Goal: Information Seeking & Learning: Learn about a topic

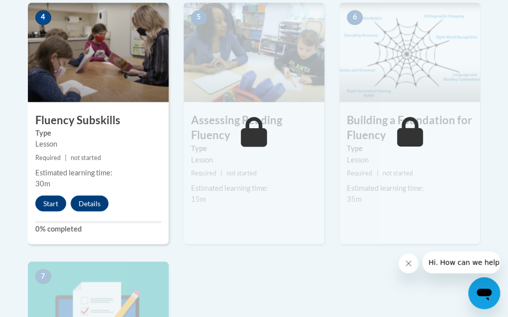
scroll to position [607, 0]
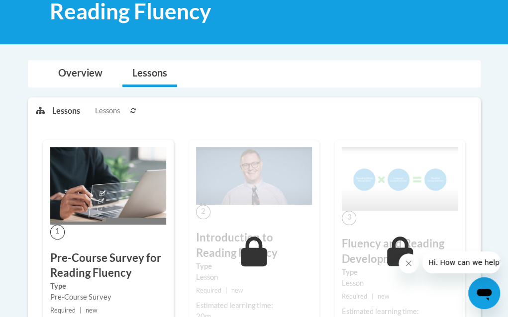
scroll to position [135, 0]
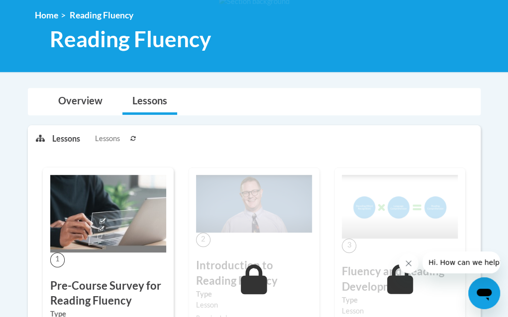
click at [96, 263] on div "1 Pre-Course Survey for Reading Fluency Type Pre-Course Survey Required | new S…" at bounding box center [108, 271] width 131 height 206
click at [58, 260] on span "1" at bounding box center [57, 260] width 14 height 14
click at [106, 142] on span "Lessons" at bounding box center [107, 138] width 25 height 11
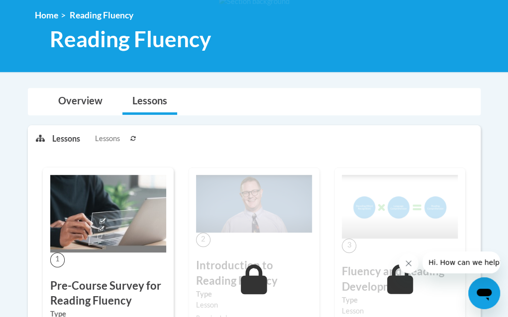
click at [70, 130] on li "Lessons Lessons" at bounding box center [89, 139] width 75 height 26
click at [86, 100] on link "Overview" at bounding box center [80, 101] width 64 height 26
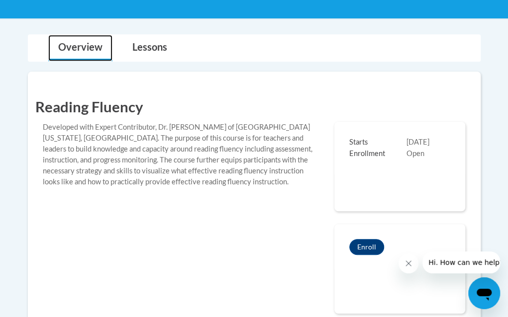
scroll to position [189, 0]
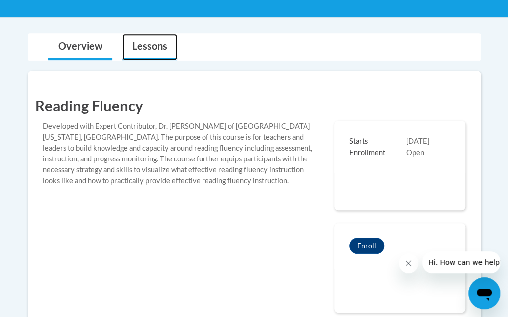
click at [136, 50] on link "Lessons" at bounding box center [149, 47] width 55 height 26
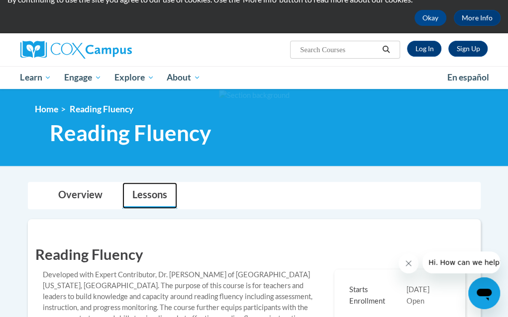
scroll to position [0, 0]
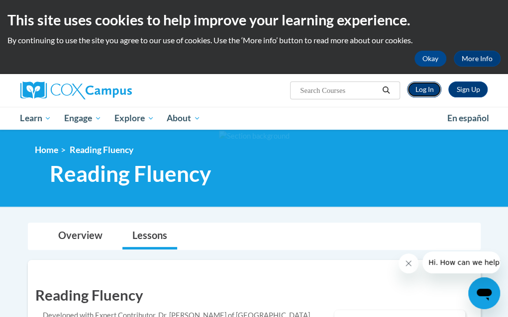
click at [424, 89] on link "Log In" at bounding box center [424, 90] width 34 height 16
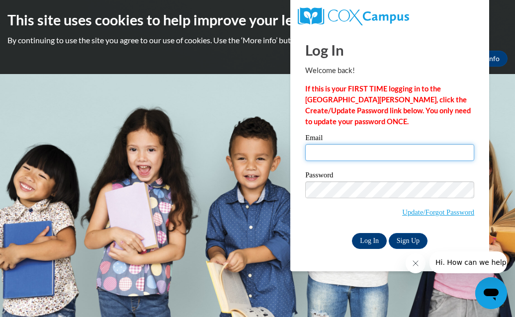
type input "ssmith@georgiasouthern.edu"
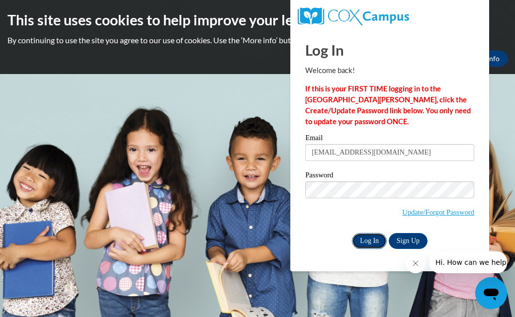
click at [364, 236] on input "Log In" at bounding box center [369, 241] width 35 height 16
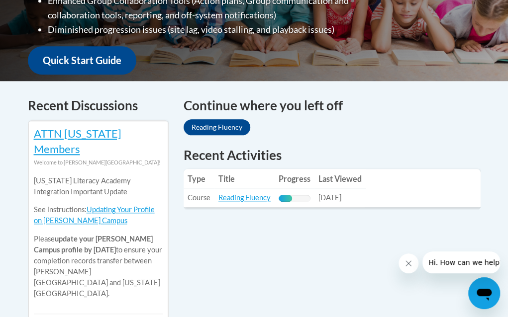
scroll to position [352, 0]
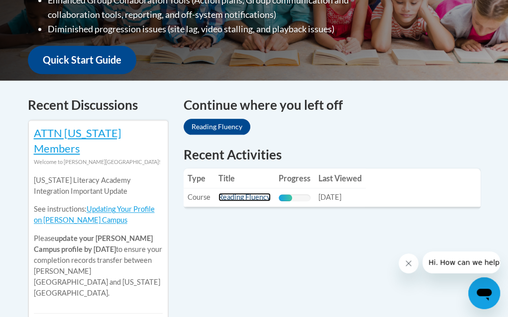
click at [270, 193] on link "Reading Fluency" at bounding box center [244, 197] width 52 height 8
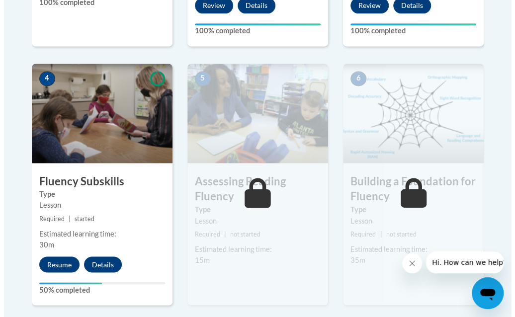
scroll to position [548, 0]
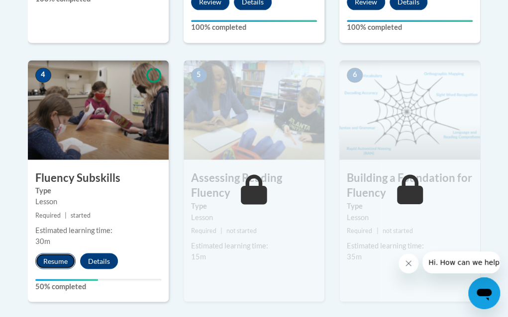
click at [59, 260] on button "Resume" at bounding box center [55, 261] width 40 height 16
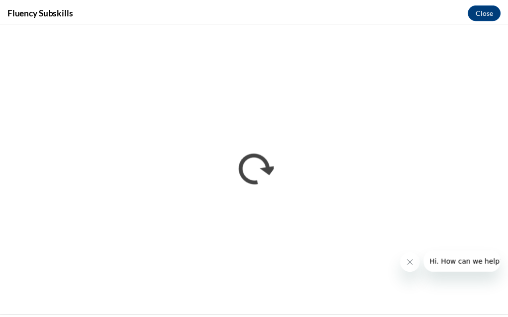
scroll to position [0, 0]
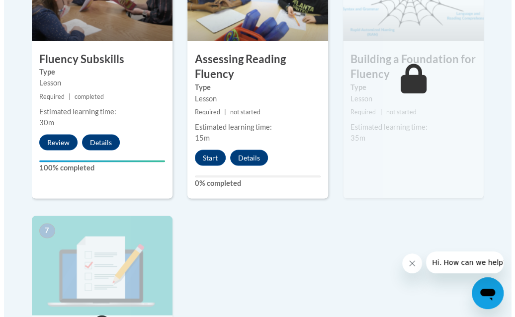
scroll to position [669, 0]
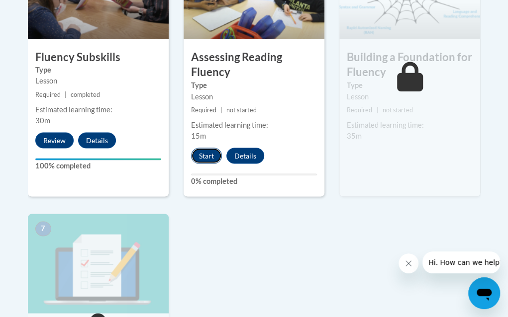
click at [208, 154] on button "Start" at bounding box center [206, 156] width 31 height 16
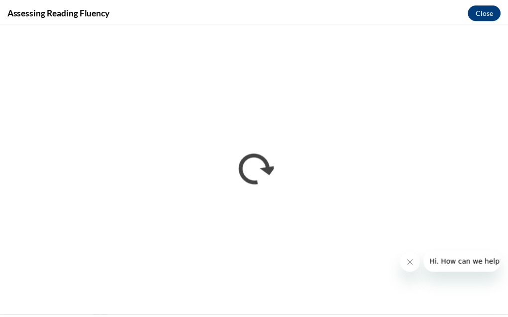
scroll to position [0, 0]
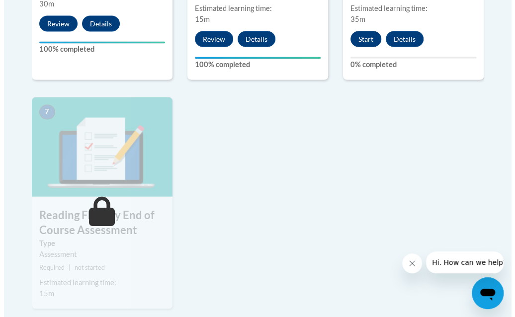
scroll to position [786, 0]
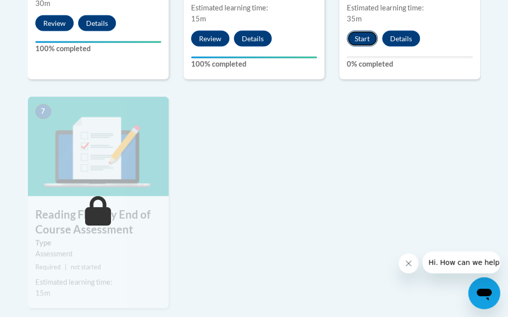
click at [368, 40] on button "Start" at bounding box center [362, 39] width 31 height 16
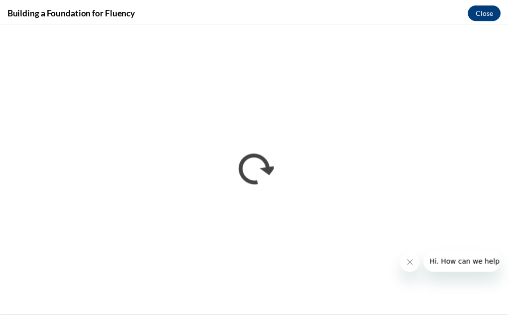
scroll to position [0, 0]
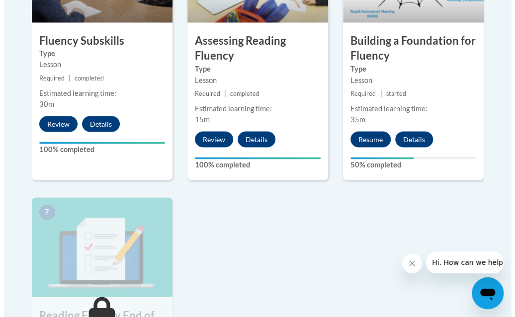
scroll to position [685, 0]
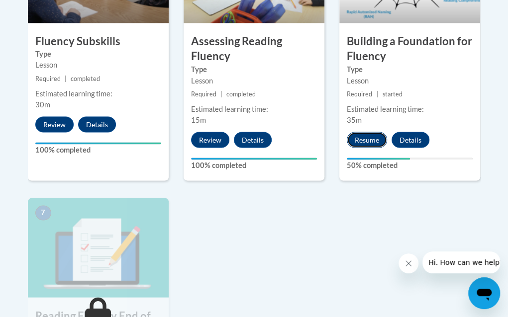
click at [368, 137] on button "Resume" at bounding box center [367, 140] width 40 height 16
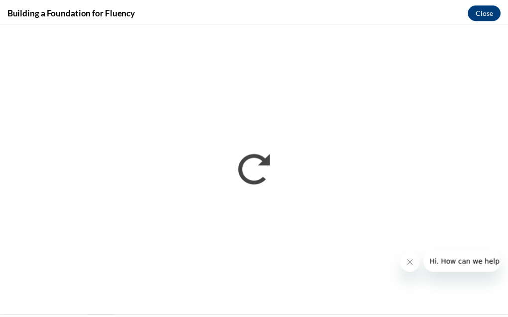
scroll to position [0, 0]
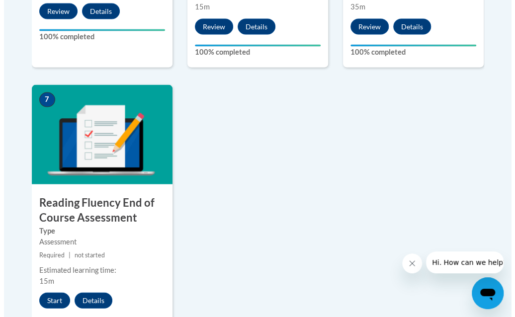
scroll to position [798, 0]
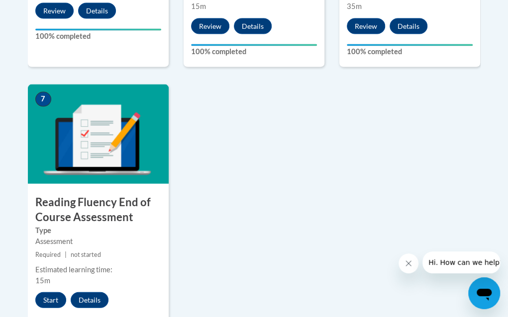
click at [49, 300] on button "Start" at bounding box center [50, 300] width 31 height 16
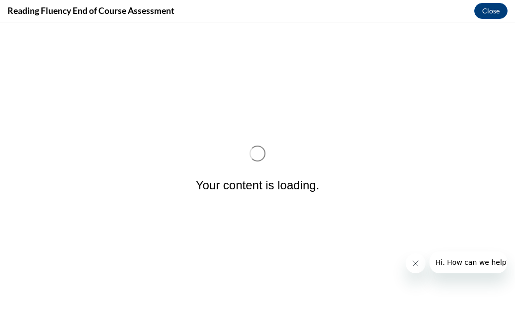
scroll to position [0, 0]
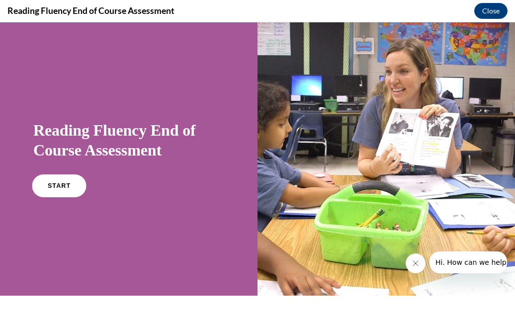
click at [68, 181] on link "START" at bounding box center [59, 186] width 54 height 23
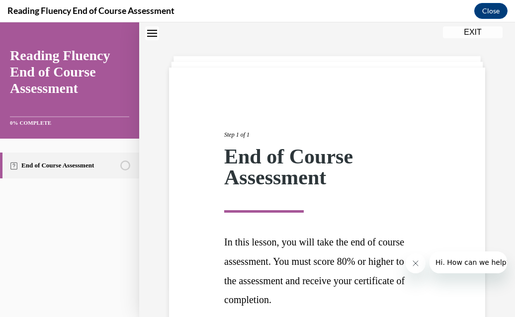
scroll to position [122, 0]
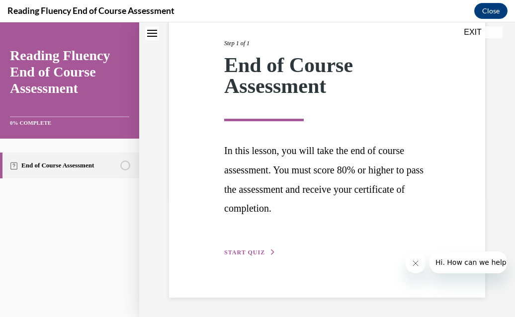
click at [253, 244] on div "Step 1 of 1 End of Course Assessment In this lesson, you will take the end of c…" at bounding box center [327, 137] width 221 height 242
click at [252, 250] on span "START QUIZ" at bounding box center [244, 252] width 41 height 7
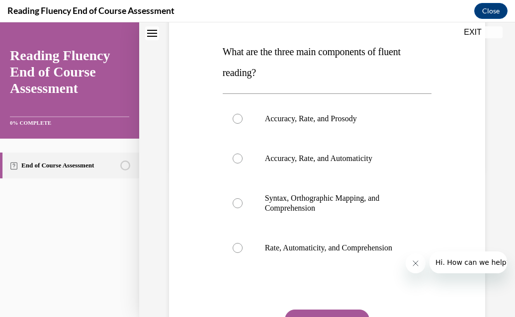
scroll to position [149, 0]
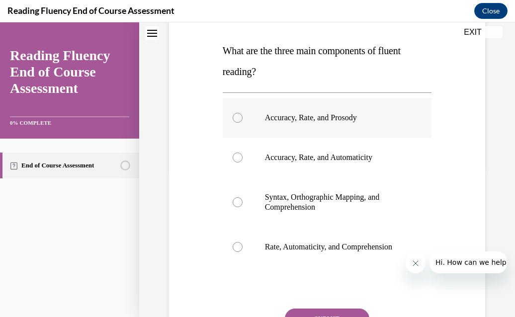
click at [236, 118] on div at bounding box center [238, 118] width 10 height 10
click at [236, 118] on input "Accuracy, Rate, and Prosody" at bounding box center [238, 118] width 10 height 10
radio input "true"
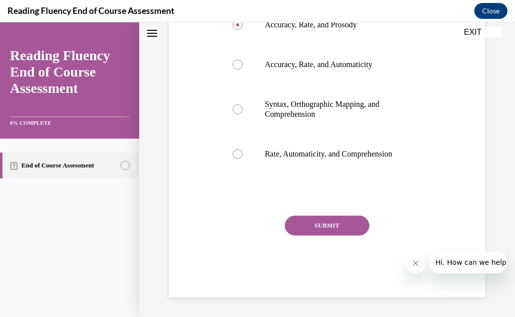
click at [322, 228] on button "SUBMIT" at bounding box center [327, 226] width 85 height 20
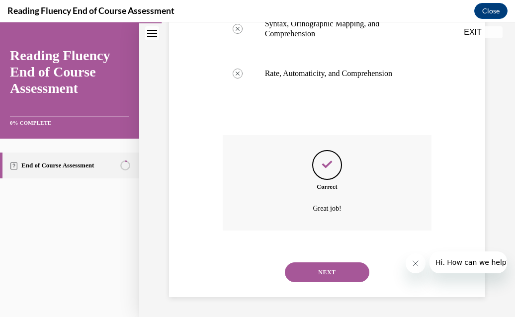
scroll to position [332, 0]
click at [322, 268] on button "NEXT" at bounding box center [327, 273] width 85 height 20
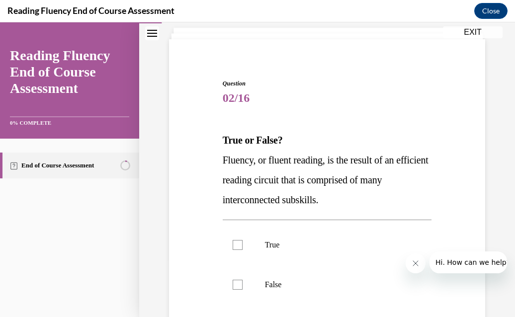
scroll to position [60, 0]
click at [322, 268] on label "False" at bounding box center [327, 284] width 209 height 40
click at [243, 279] on input "False" at bounding box center [238, 284] width 10 height 10
checkbox input "true"
click at [267, 251] on label "True" at bounding box center [327, 245] width 209 height 40
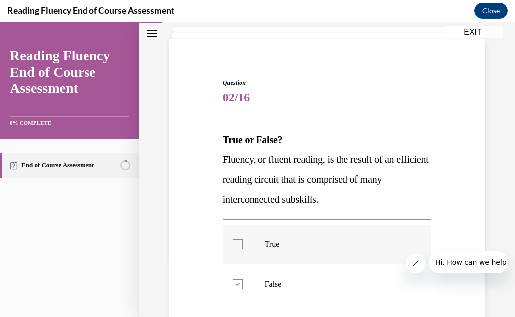
click at [243, 250] on input "True" at bounding box center [238, 245] width 10 height 10
checkbox input "true"
click at [281, 288] on p "False" at bounding box center [336, 284] width 142 height 10
click at [243, 288] on input "False" at bounding box center [238, 284] width 10 height 10
checkbox input "false"
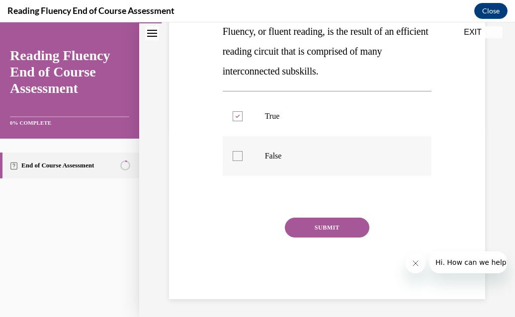
scroll to position [189, 0]
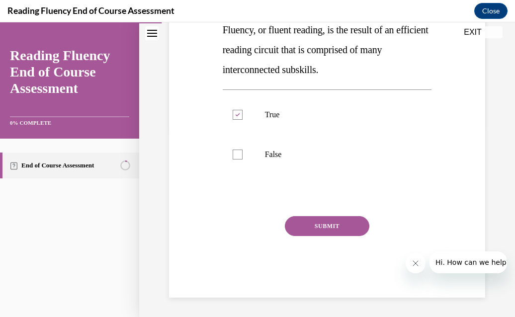
click at [322, 225] on button "SUBMIT" at bounding box center [327, 226] width 85 height 20
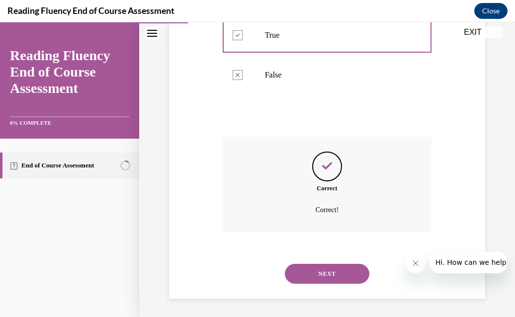
scroll to position [270, 0]
click at [329, 273] on button "NEXT" at bounding box center [327, 273] width 85 height 20
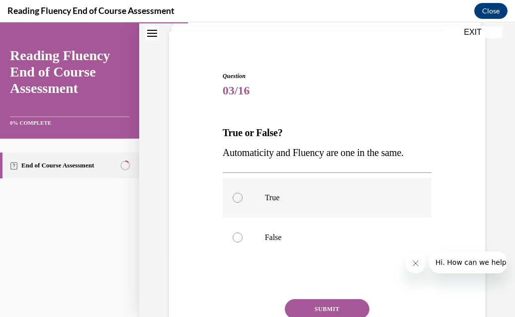
scroll to position [67, 0]
click at [269, 240] on p "False" at bounding box center [336, 237] width 142 height 10
click at [243, 240] on input "False" at bounding box center [238, 237] width 10 height 10
radio input "true"
click at [319, 307] on button "SUBMIT" at bounding box center [327, 309] width 85 height 20
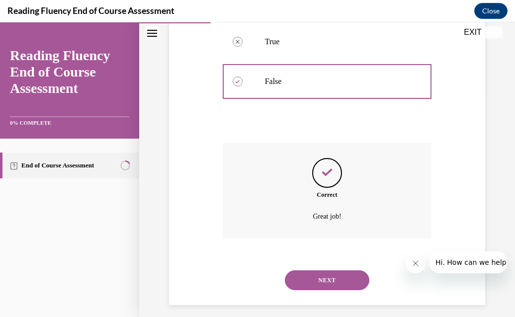
scroll to position [230, 0]
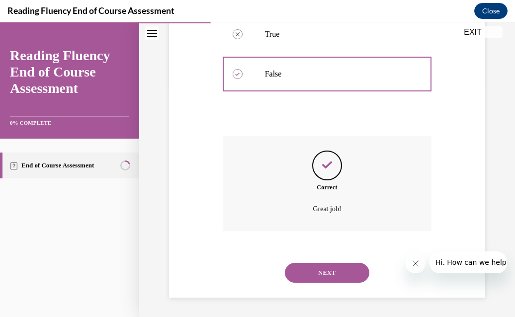
click at [319, 274] on button "NEXT" at bounding box center [327, 273] width 85 height 20
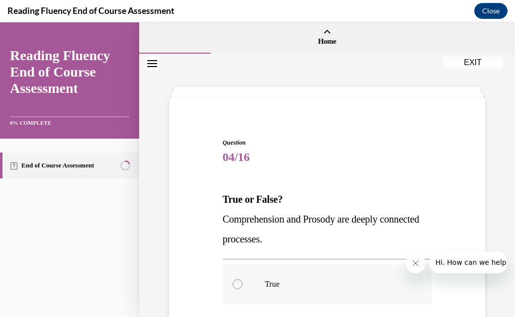
click at [240, 283] on div at bounding box center [238, 284] width 10 height 10
click at [240, 283] on input "True" at bounding box center [238, 284] width 10 height 10
radio input "true"
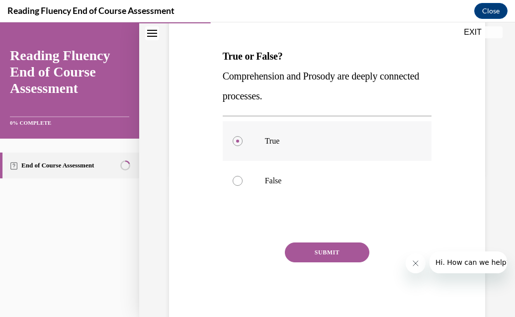
scroll to position [145, 0]
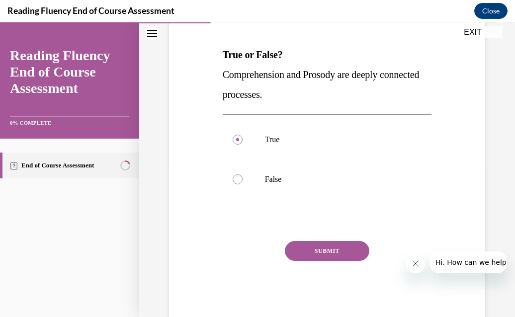
click at [302, 262] on div "SUBMIT" at bounding box center [327, 266] width 209 height 50
click at [318, 251] on button "SUBMIT" at bounding box center [327, 251] width 85 height 20
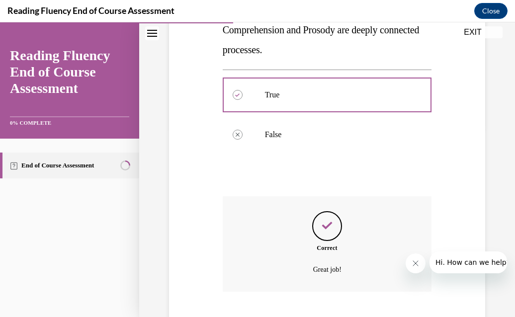
scroll to position [250, 0]
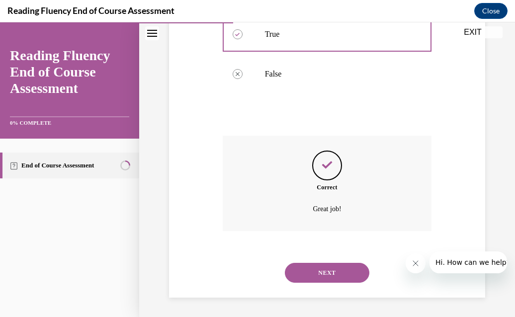
click at [345, 268] on button "NEXT" at bounding box center [327, 273] width 85 height 20
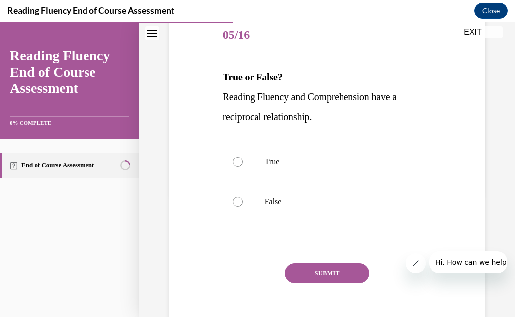
scroll to position [125, 0]
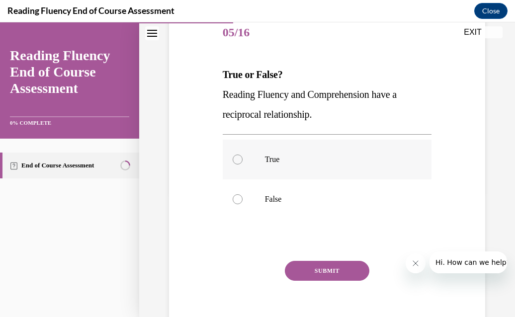
click at [239, 162] on div at bounding box center [238, 160] width 10 height 10
click at [239, 162] on input "True" at bounding box center [238, 160] width 10 height 10
radio input "true"
click at [322, 267] on button "SUBMIT" at bounding box center [327, 271] width 85 height 20
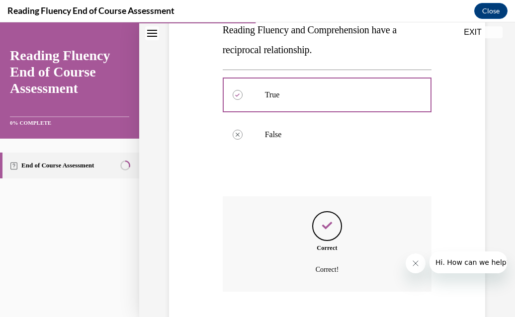
scroll to position [250, 0]
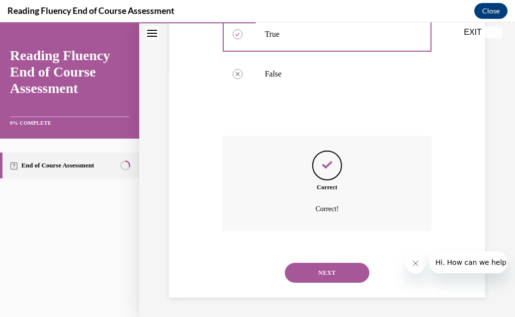
click at [316, 275] on button "NEXT" at bounding box center [327, 273] width 85 height 20
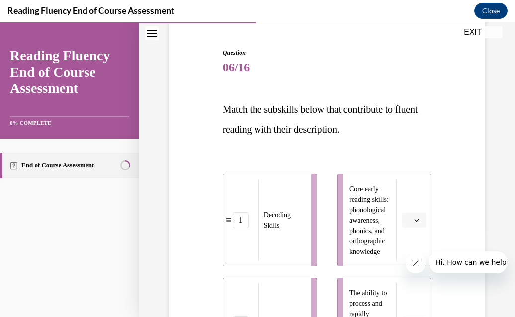
scroll to position [89, 0]
drag, startPoint x: 341, startPoint y: 218, endPoint x: 269, endPoint y: 100, distance: 138.6
click at [269, 100] on p "Match the subskills below that contribute to fluent reading with their descript…" at bounding box center [327, 120] width 209 height 40
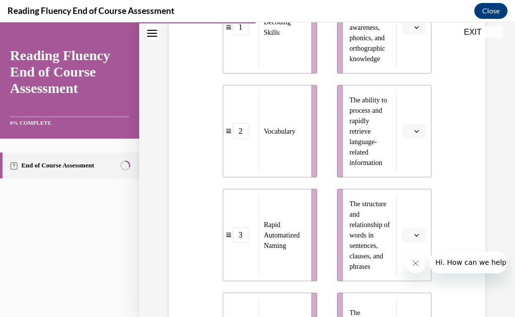
scroll to position [290, 0]
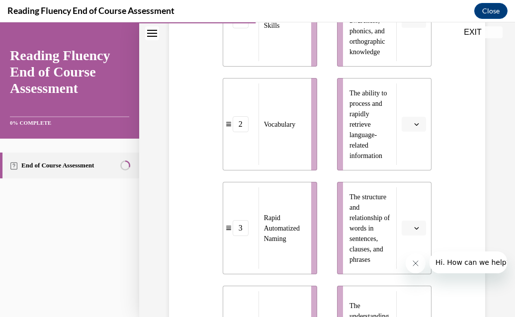
drag, startPoint x: 469, startPoint y: 23, endPoint x: 201, endPoint y: 167, distance: 304.5
click at [201, 167] on div "Question 06/16 Match the subskills below that contribute to fluent reading with…" at bounding box center [327, 160] width 321 height 683
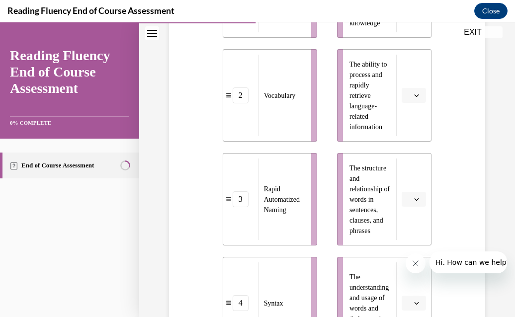
scroll to position [318, 0]
click at [260, 229] on div "Rapid Automatized Naming" at bounding box center [282, 200] width 46 height 82
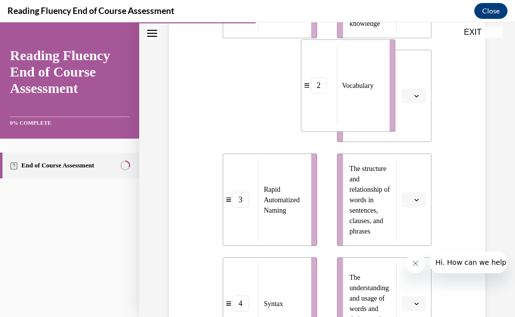
drag, startPoint x: 275, startPoint y: 115, endPoint x: 354, endPoint y: 105, distance: 79.2
click at [354, 105] on div "Vocabulary" at bounding box center [360, 86] width 46 height 82
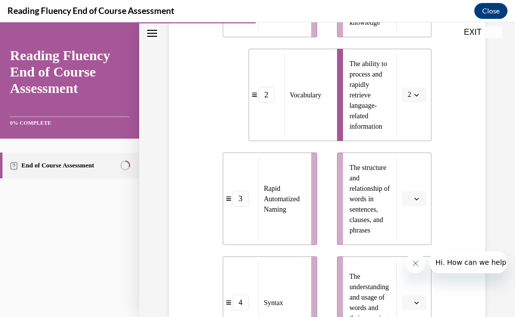
scroll to position [322, 0]
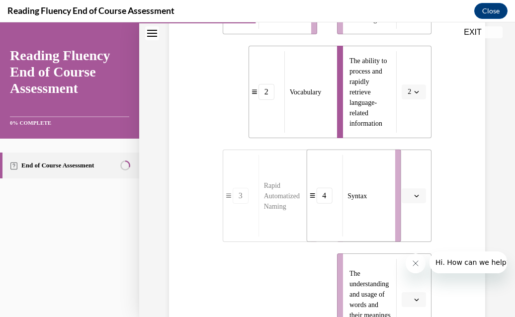
drag, startPoint x: 292, startPoint y: 295, endPoint x: 378, endPoint y: 182, distance: 141.2
click at [378, 182] on div "Syntax" at bounding box center [365, 196] width 46 height 82
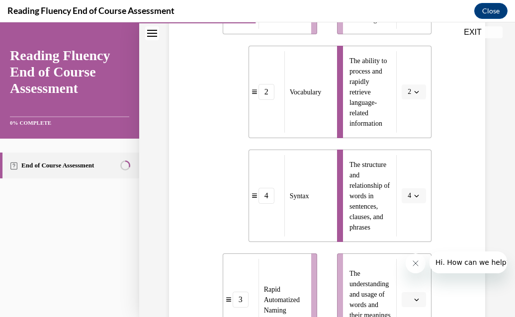
click at [227, 303] on div "3" at bounding box center [240, 300] width 35 height 16
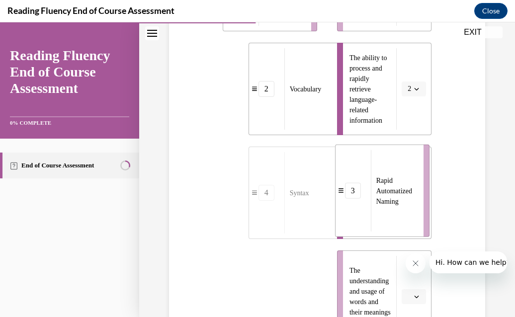
drag, startPoint x: 268, startPoint y: 301, endPoint x: 381, endPoint y: 186, distance: 160.3
click at [381, 186] on span "Rapid Automatized Naming" at bounding box center [394, 190] width 36 height 28
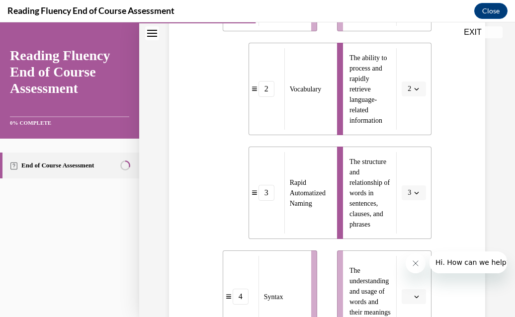
click at [394, 192] on li "The structure and relationship of words in sentences, clauses, and phrases 3" at bounding box center [384, 193] width 94 height 92
click at [408, 192] on span "3" at bounding box center [409, 193] width 3 height 10
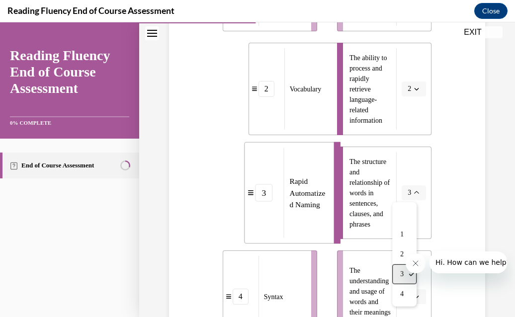
click at [402, 274] on span "3" at bounding box center [401, 274] width 3 height 8
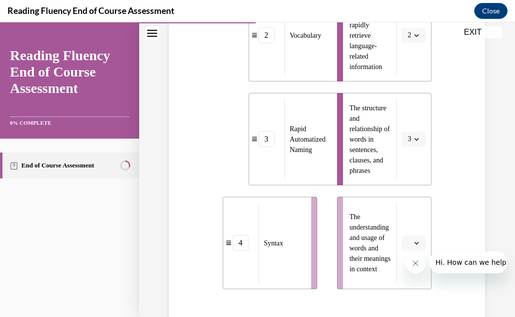
scroll to position [380, 0]
click at [392, 135] on li "The structure and relationship of words in sentences, clauses, and phrases 3" at bounding box center [384, 138] width 94 height 92
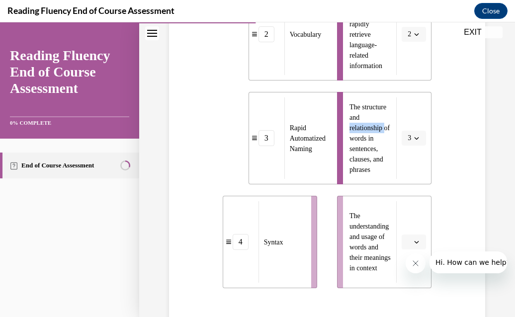
click at [392, 135] on li "The structure and relationship of words in sentences, clauses, and phrases 3" at bounding box center [384, 138] width 94 height 92
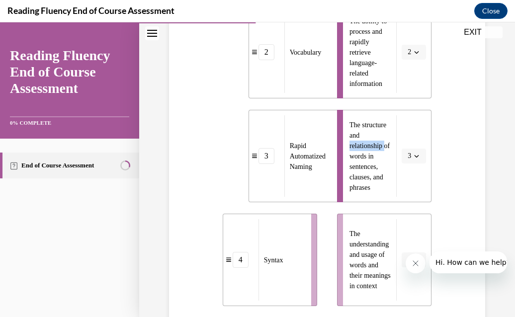
scroll to position [362, 0]
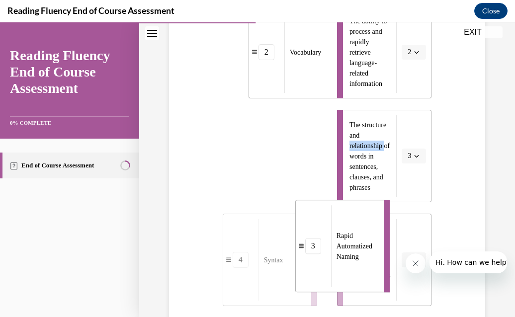
drag, startPoint x: 307, startPoint y: 149, endPoint x: 355, endPoint y: 257, distance: 117.5
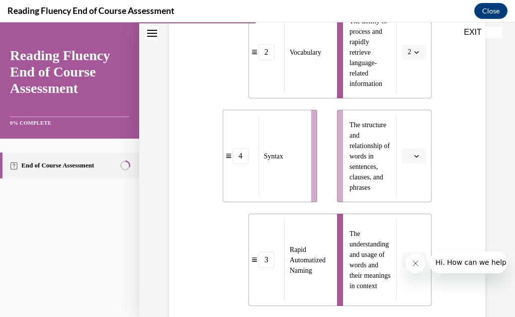
click at [355, 257] on span "The understanding and usage of words and their meanings in context" at bounding box center [370, 260] width 41 height 60
drag, startPoint x: 362, startPoint y: 251, endPoint x: 371, endPoint y: 207, distance: 44.7
click at [371, 207] on ul "Core early reading skills: phonological awareness, phonics, and orthographic kn…" at bounding box center [379, 104] width 104 height 404
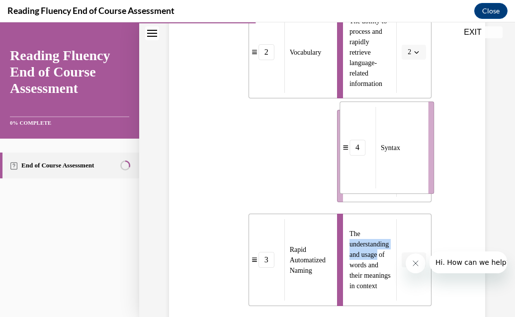
drag, startPoint x: 294, startPoint y: 167, endPoint x: 412, endPoint y: 159, distance: 117.6
click at [412, 159] on div "Syntax" at bounding box center [398, 148] width 46 height 82
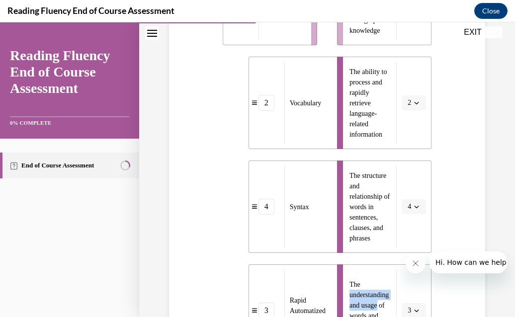
scroll to position [306, 0]
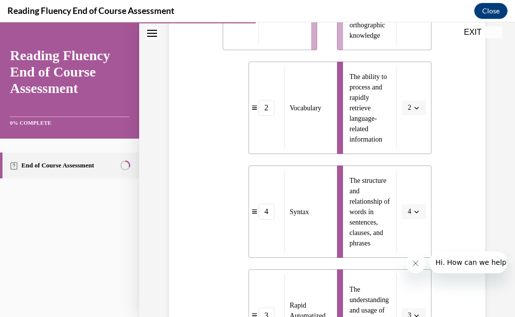
click at [381, 132] on span "The ability to process and rapidly retrieve language-related information" at bounding box center [371, 108] width 42 height 73
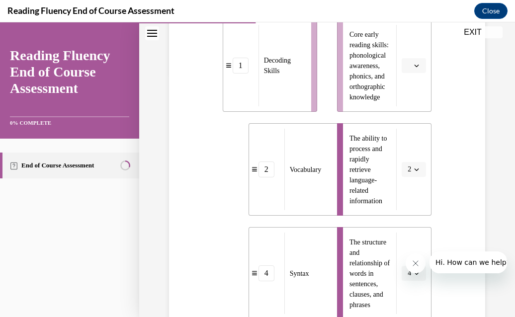
click at [414, 68] on icon "button" at bounding box center [416, 65] width 5 height 5
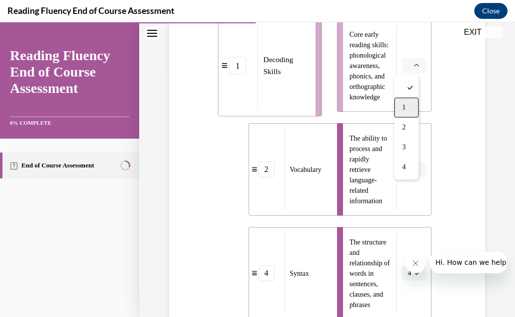
click at [413, 103] on div "1" at bounding box center [406, 107] width 24 height 20
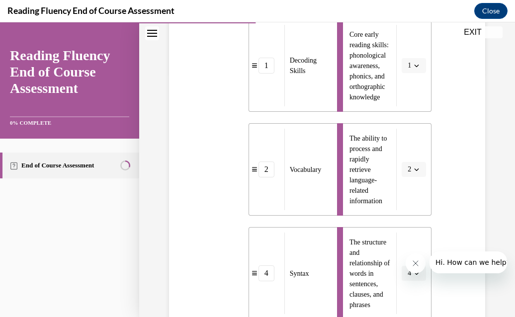
scroll to position [494, 0]
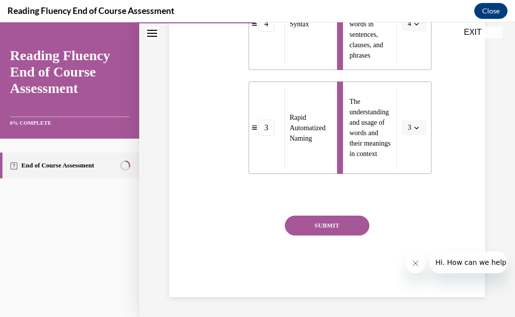
click at [344, 218] on button "SUBMIT" at bounding box center [327, 226] width 85 height 20
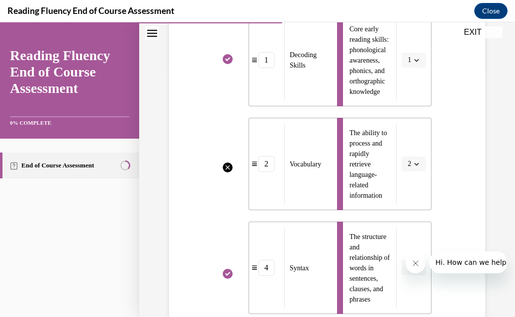
scroll to position [238, 0]
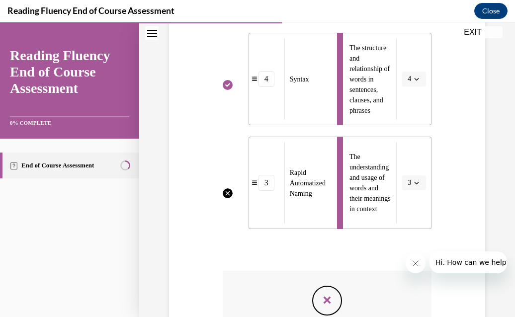
click at [357, 234] on div "Question 06/16 Match the subskills below that contribute to fluent reading with…" at bounding box center [327, 66] width 209 height 734
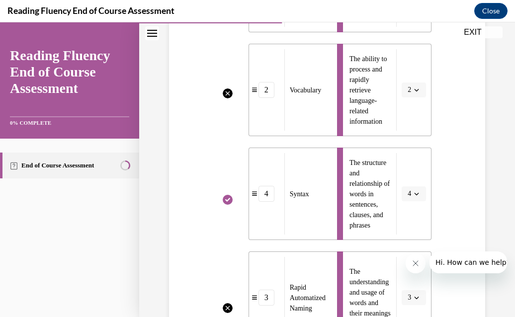
scroll to position [314, 0]
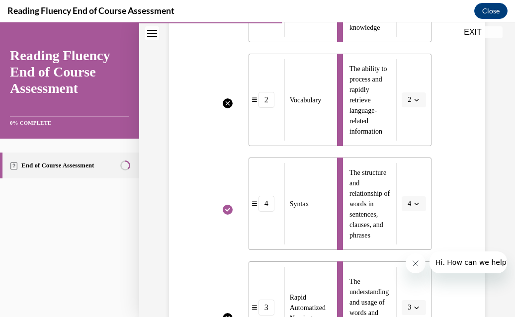
click at [350, 134] on span "The ability to process and rapidly retrieve language-related information" at bounding box center [371, 100] width 42 height 73
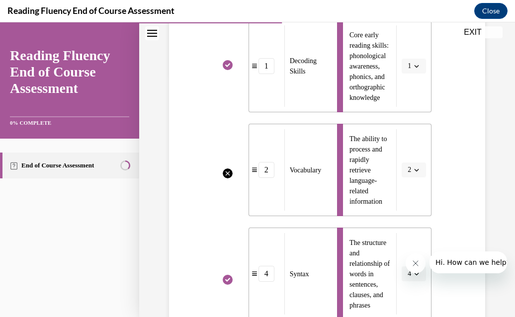
scroll to position [247, 0]
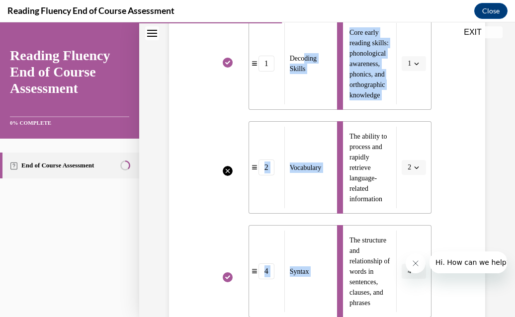
drag, startPoint x: 302, startPoint y: 50, endPoint x: 329, endPoint y: 119, distance: 73.7
click at [329, 119] on div "1 Decoding Skills 2 Vocabulary 4 Syntax 3 Rapid Automatized Naming Core early r…" at bounding box center [327, 210] width 209 height 424
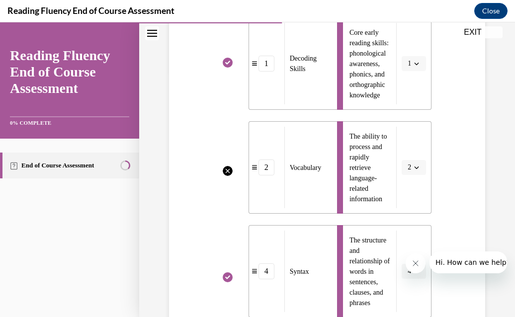
click at [226, 109] on li at bounding box center [228, 63] width 10 height 92
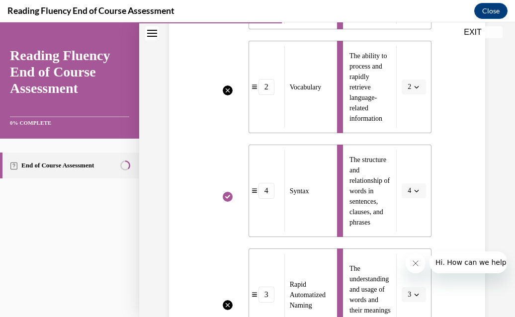
scroll to position [327, 0]
click at [284, 88] on div "Vocabulary" at bounding box center [307, 88] width 46 height 82
click at [366, 95] on span "The ability to process and rapidly retrieve language-related information" at bounding box center [368, 88] width 37 height 70
click at [402, 89] on li "The ability to process and rapidly retrieve language-related information 2" at bounding box center [384, 87] width 94 height 92
click at [408, 88] on li "The ability to process and rapidly retrieve language-related information 2" at bounding box center [384, 87] width 94 height 92
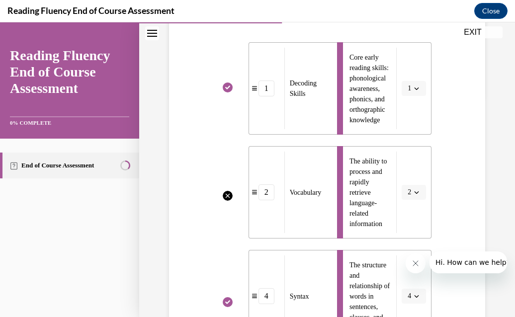
scroll to position [222, 0]
click at [337, 195] on li "The ability to process and rapidly retrieve language-related information 2" at bounding box center [384, 192] width 94 height 92
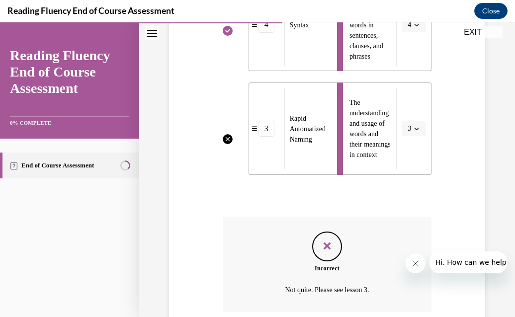
scroll to position [574, 0]
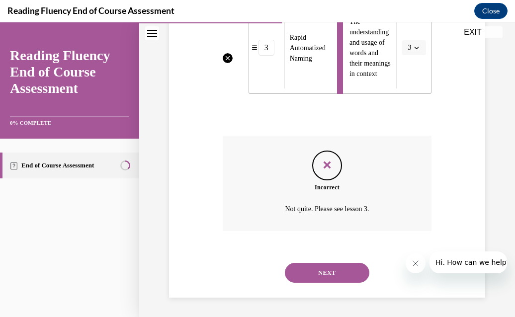
click at [318, 280] on button "NEXT" at bounding box center [327, 273] width 85 height 20
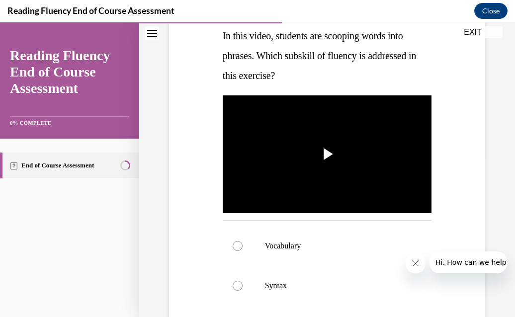
scroll to position [164, 0]
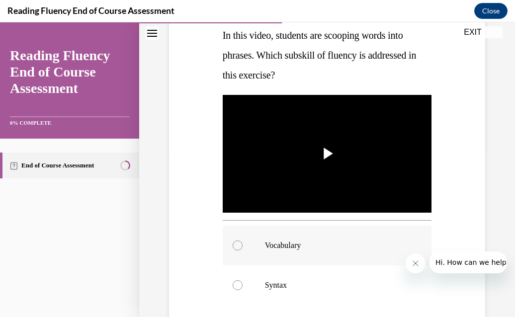
click at [282, 245] on p "Vocabulary" at bounding box center [336, 246] width 142 height 10
click at [243, 245] on input "Vocabulary" at bounding box center [238, 246] width 10 height 10
radio input "true"
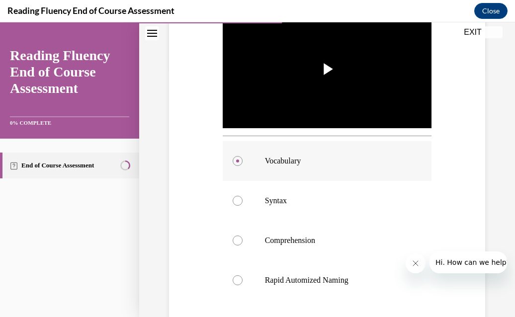
scroll to position [252, 0]
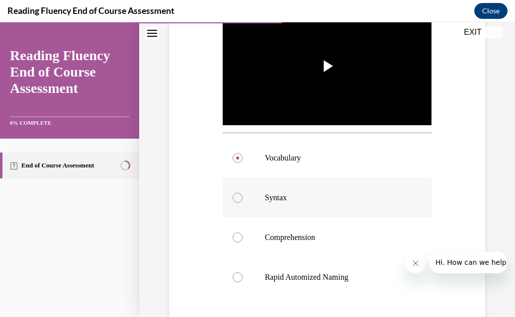
click at [277, 188] on label "Syntax" at bounding box center [327, 198] width 209 height 40
click at [243, 193] on input "Syntax" at bounding box center [238, 198] width 10 height 10
radio input "true"
click at [277, 188] on label "Syntax" at bounding box center [327, 198] width 209 height 40
click at [243, 193] on input "Syntax" at bounding box center [238, 198] width 10 height 10
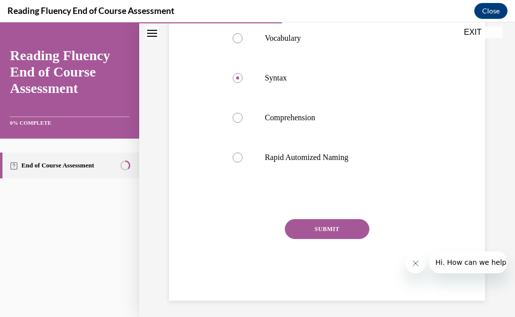
click at [303, 227] on button "SUBMIT" at bounding box center [327, 229] width 85 height 20
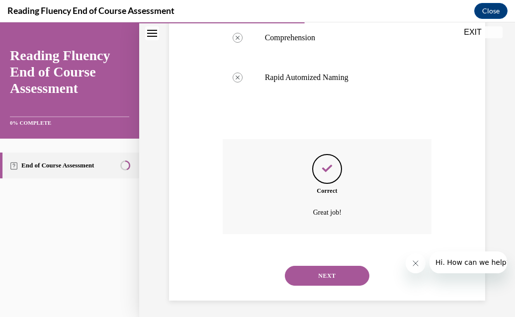
scroll to position [451, 0]
click at [324, 284] on div "NEXT" at bounding box center [327, 276] width 209 height 40
click at [329, 273] on button "NEXT" at bounding box center [327, 276] width 85 height 20
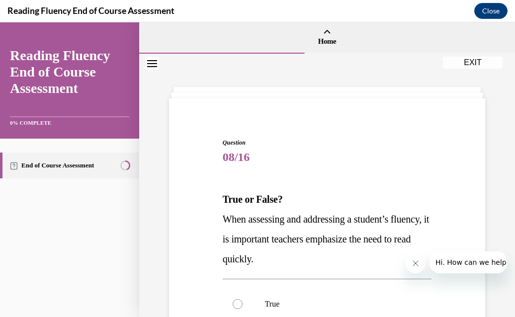
click at [329, 273] on div "Question 08/16 True or False? When assessing and addressing a student’s fluency…" at bounding box center [327, 312] width 209 height 349
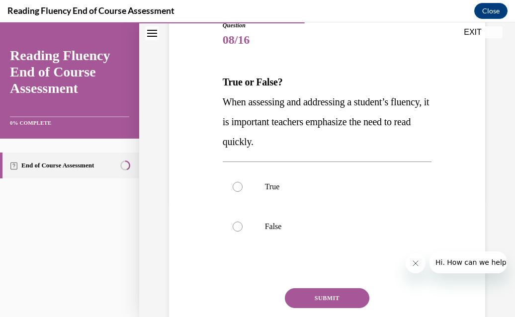
scroll to position [118, 0]
click at [265, 231] on label "False" at bounding box center [327, 226] width 209 height 40
click at [243, 231] on input "False" at bounding box center [238, 226] width 10 height 10
radio input "true"
click at [312, 288] on button "SUBMIT" at bounding box center [327, 298] width 85 height 20
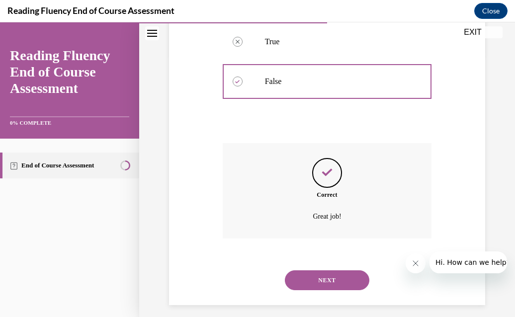
scroll to position [270, 0]
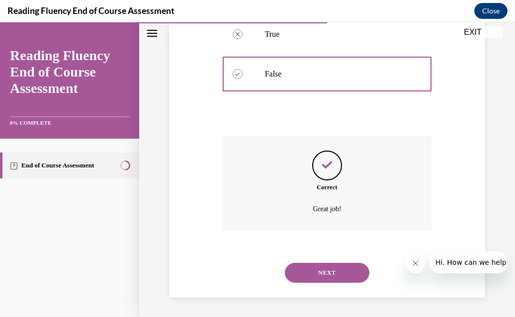
click at [323, 269] on button "NEXT" at bounding box center [327, 273] width 85 height 20
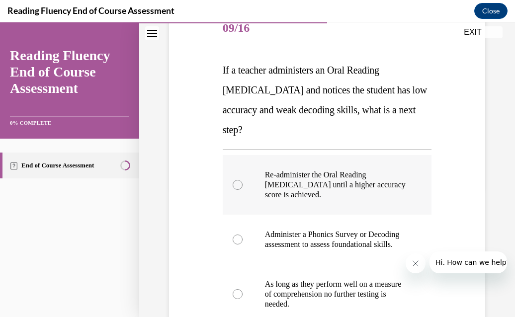
scroll to position [123, 0]
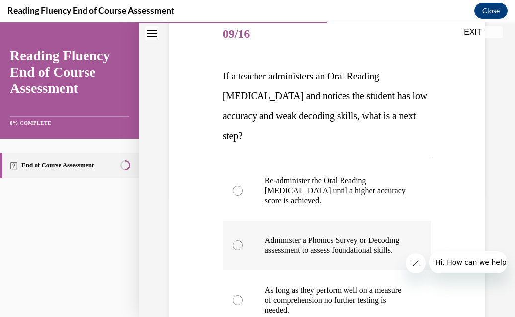
click at [309, 252] on p "Administer a Phonics Survey or Decoding assessment to assess foundational skill…" at bounding box center [336, 246] width 142 height 20
click at [243, 251] on input "Administer a Phonics Survey or Decoding assessment to assess foundational skill…" at bounding box center [238, 246] width 10 height 10
radio input "true"
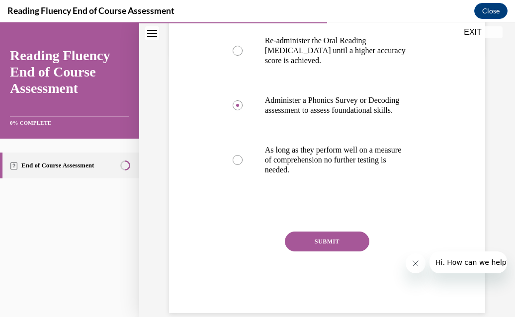
click at [310, 252] on button "SUBMIT" at bounding box center [327, 242] width 85 height 20
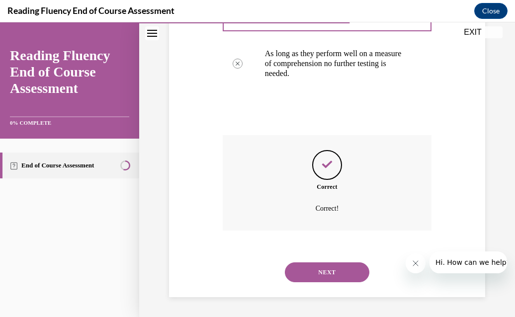
scroll to position [369, 0]
click at [313, 265] on button "NEXT" at bounding box center [327, 273] width 85 height 20
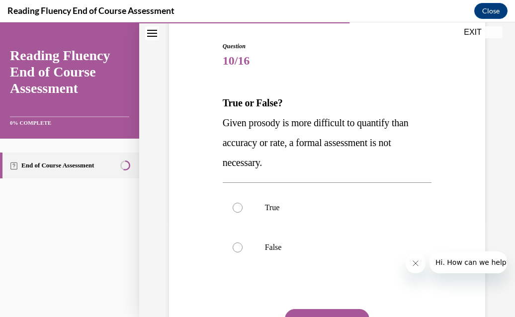
scroll to position [98, 0]
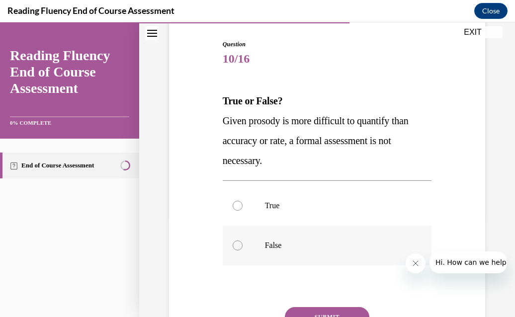
click at [280, 241] on p "False" at bounding box center [336, 246] width 142 height 10
click at [243, 241] on input "False" at bounding box center [238, 246] width 10 height 10
radio input "true"
click at [329, 311] on button "SUBMIT" at bounding box center [327, 317] width 85 height 20
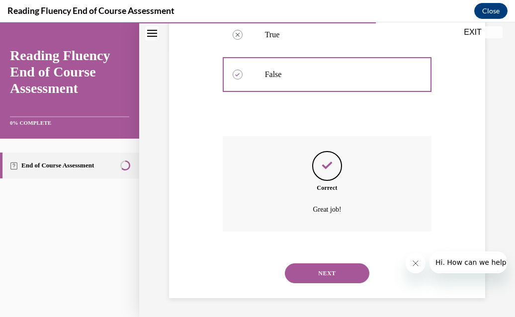
scroll to position [270, 0]
click at [321, 273] on button "NEXT" at bounding box center [327, 273] width 85 height 20
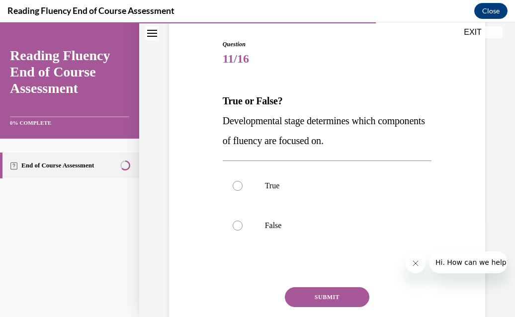
scroll to position [99, 0]
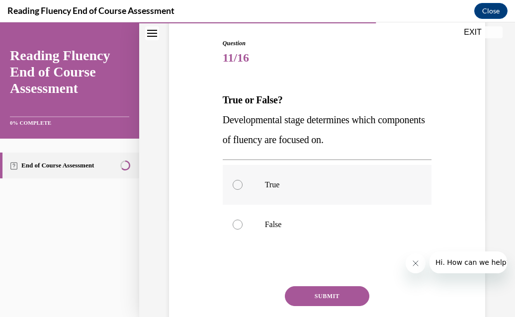
click at [273, 192] on label "True" at bounding box center [327, 185] width 209 height 40
click at [243, 190] on input "True" at bounding box center [238, 185] width 10 height 10
radio input "true"
click at [325, 298] on button "SUBMIT" at bounding box center [327, 296] width 85 height 20
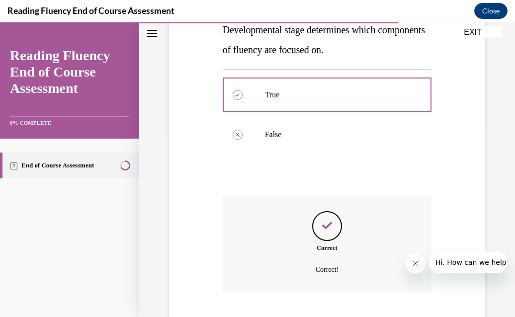
scroll to position [250, 0]
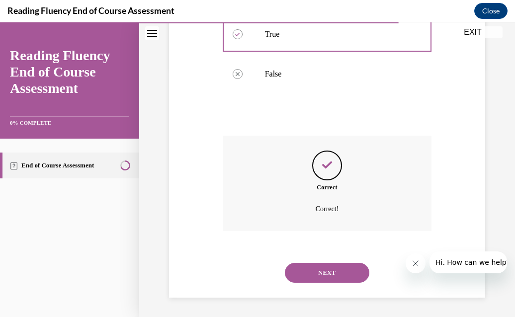
click at [329, 268] on button "NEXT" at bounding box center [327, 273] width 85 height 20
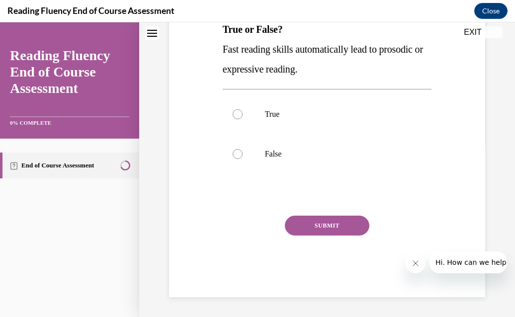
scroll to position [0, 0]
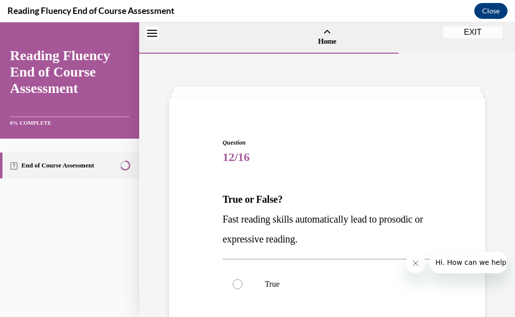
click at [329, 268] on label "True" at bounding box center [327, 284] width 209 height 40
click at [243, 279] on input "True" at bounding box center [238, 284] width 10 height 10
radio input "true"
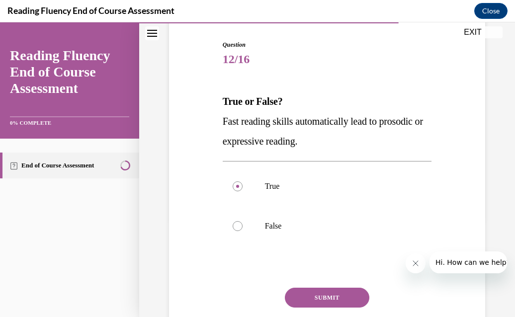
scroll to position [97, 0]
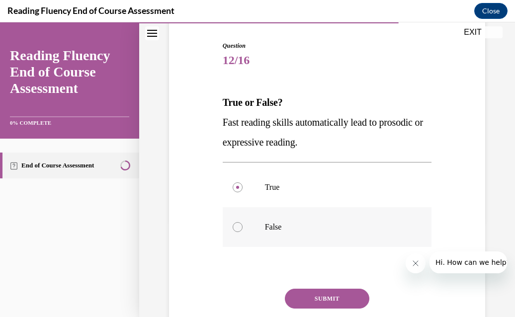
click at [280, 234] on label "False" at bounding box center [327, 227] width 209 height 40
click at [243, 232] on input "False" at bounding box center [238, 227] width 10 height 10
radio input "true"
click at [322, 292] on button "SUBMIT" at bounding box center [327, 299] width 85 height 20
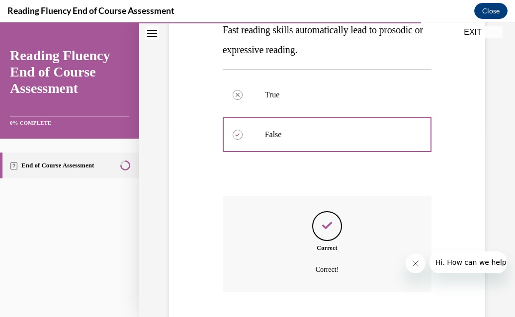
scroll to position [250, 0]
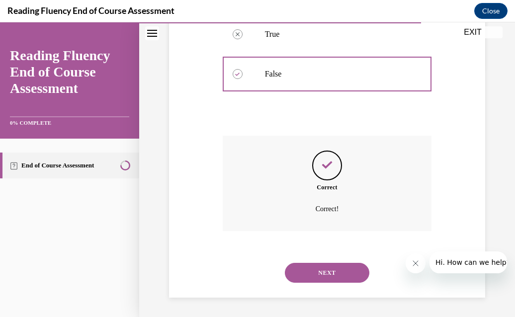
click at [319, 271] on button "NEXT" at bounding box center [327, 273] width 85 height 20
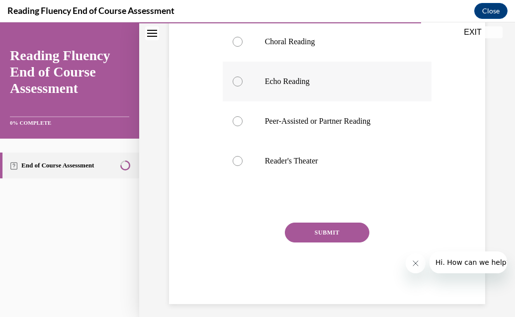
scroll to position [246, 0]
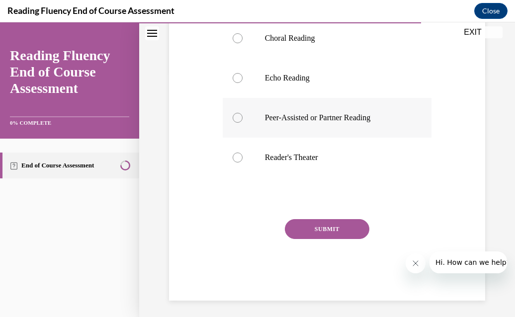
click at [302, 119] on p "Peer-Assisted or Partner Reading" at bounding box center [336, 118] width 142 height 10
click at [243, 119] on input "Peer-Assisted or Partner Reading" at bounding box center [238, 118] width 10 height 10
radio input "true"
click at [318, 228] on button "SUBMIT" at bounding box center [327, 229] width 85 height 20
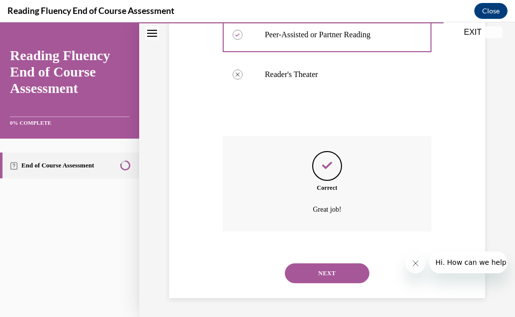
scroll to position [330, 0]
click at [318, 276] on button "NEXT" at bounding box center [327, 273] width 85 height 20
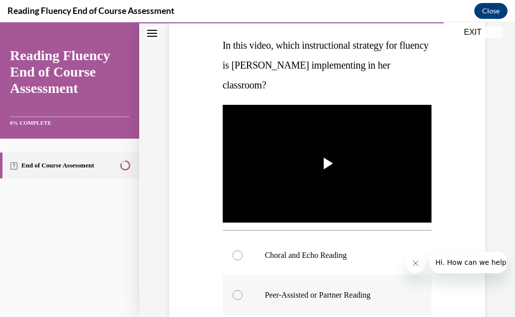
scroll to position [152, 0]
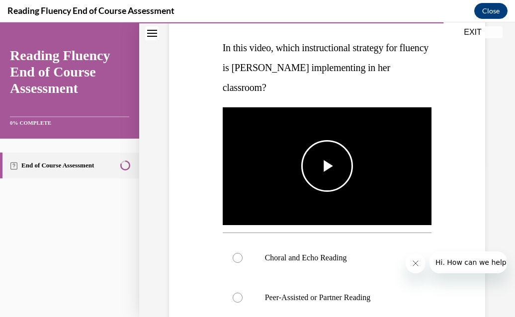
click at [327, 166] on span "Video player" at bounding box center [327, 166] width 0 height 0
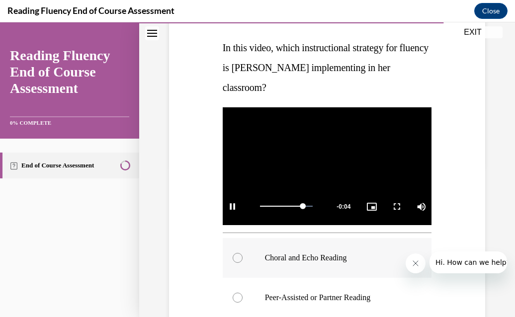
click at [281, 262] on label "Choral and Echo Reading" at bounding box center [327, 258] width 209 height 40
click at [243, 262] on input "Choral and Echo Reading" at bounding box center [238, 258] width 10 height 10
radio input "true"
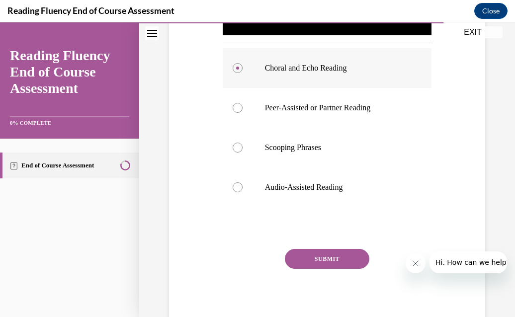
scroll to position [348, 0]
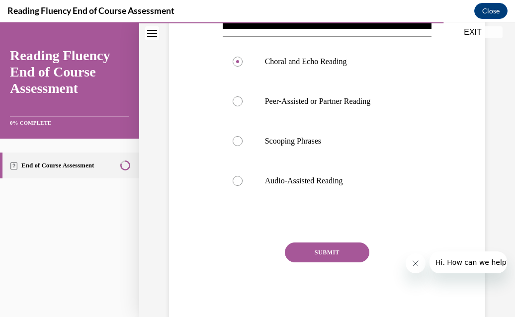
click at [318, 250] on button "SUBMIT" at bounding box center [327, 253] width 85 height 20
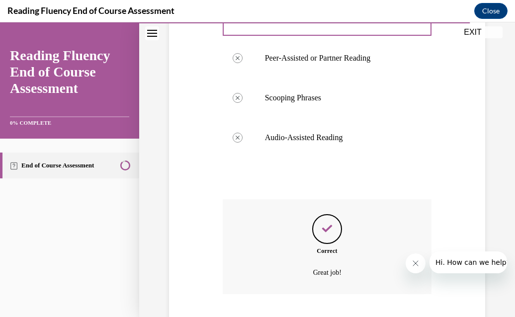
scroll to position [451, 0]
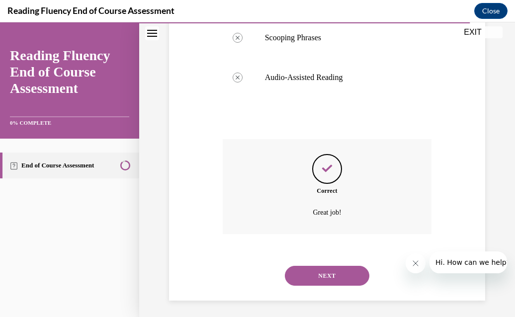
click at [319, 276] on button "NEXT" at bounding box center [327, 276] width 85 height 20
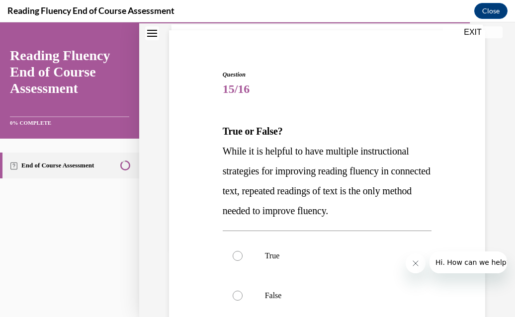
scroll to position [69, 0]
click at [293, 284] on label "False" at bounding box center [327, 295] width 209 height 40
click at [243, 290] on input "False" at bounding box center [238, 295] width 10 height 10
radio input "true"
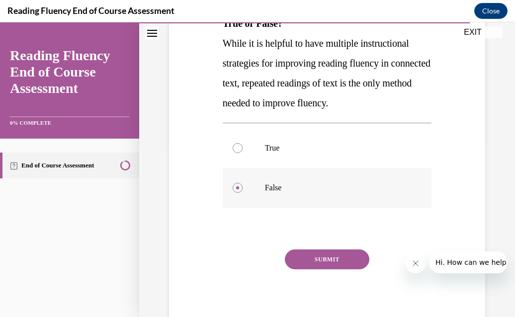
scroll to position [209, 0]
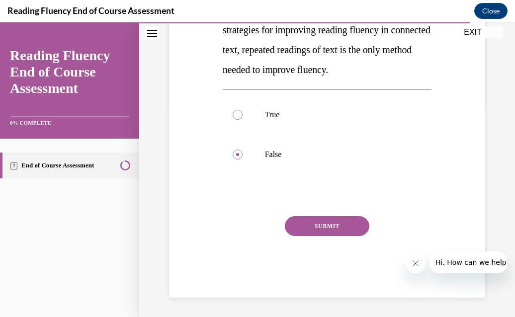
click at [338, 215] on div "Question 15/16 True or False? While it is helpful to have multiple instructiona…" at bounding box center [327, 113] width 209 height 369
click at [338, 225] on button "SUBMIT" at bounding box center [327, 226] width 85 height 20
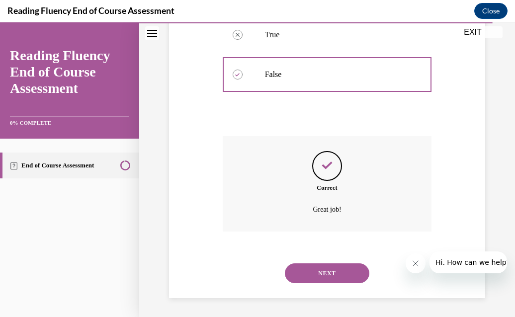
scroll to position [290, 0]
click at [327, 263] on button "NEXT" at bounding box center [327, 273] width 85 height 20
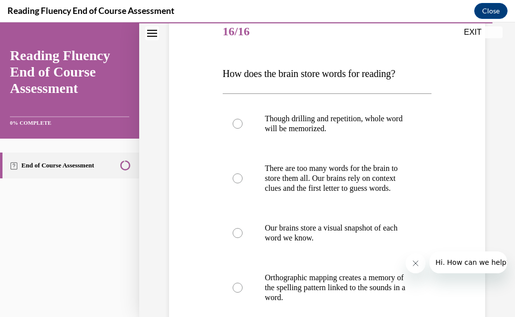
scroll to position [131, 0]
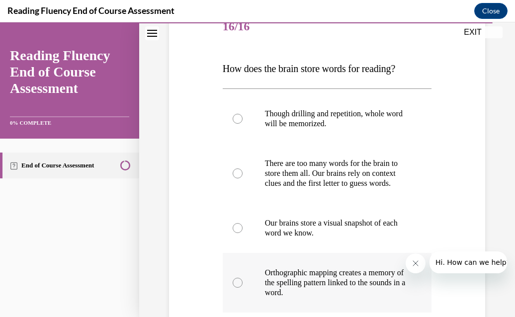
click at [322, 285] on p "Orthographic mapping creates a memory of the spelling pattern linked to the sou…" at bounding box center [336, 283] width 142 height 30
click at [243, 285] on input "Orthographic mapping creates a memory of the spelling pattern linked to the sou…" at bounding box center [238, 283] width 10 height 10
radio input "true"
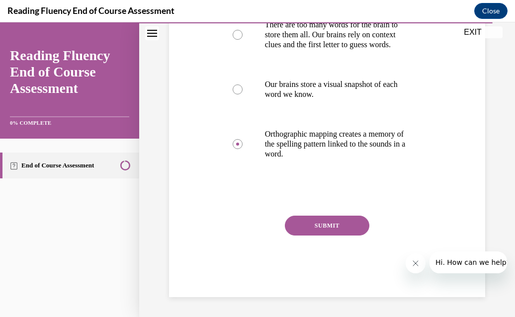
click at [323, 232] on button "SUBMIT" at bounding box center [327, 226] width 85 height 20
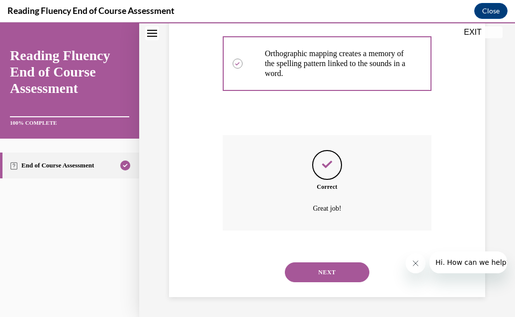
scroll to position [359, 0]
click at [321, 273] on button "NEXT" at bounding box center [327, 273] width 85 height 20
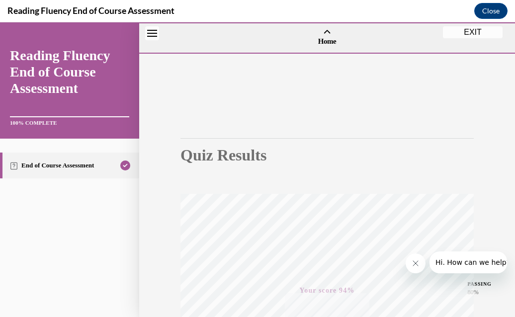
scroll to position [214, 0]
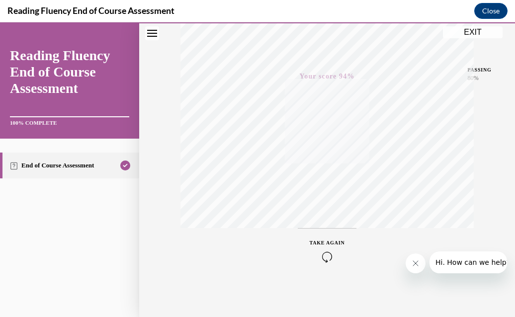
click at [475, 33] on button "EXIT" at bounding box center [473, 32] width 60 height 12
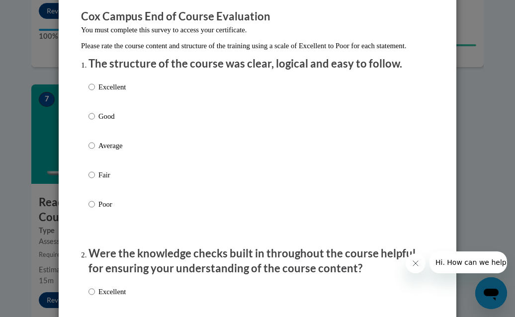
scroll to position [83, 0]
click at [102, 120] on div "Excellent Good Average Fair Poor" at bounding box center [106, 153] width 37 height 154
click at [102, 121] on p "Good" at bounding box center [111, 115] width 27 height 11
click at [95, 121] on input "Good" at bounding box center [91, 115] width 6 height 11
radio input "true"
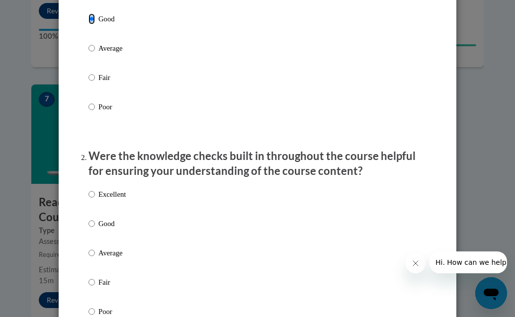
scroll to position [180, 0]
click at [98, 229] on p "Good" at bounding box center [111, 223] width 27 height 11
click at [95, 229] on input "Good" at bounding box center [91, 223] width 6 height 11
radio input "true"
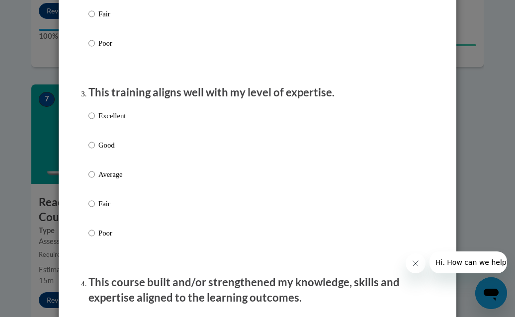
scroll to position [454, 0]
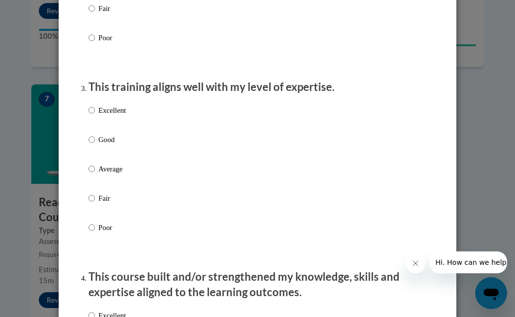
click at [105, 145] on p "Good" at bounding box center [111, 139] width 27 height 11
click at [95, 145] on input "Good" at bounding box center [91, 139] width 6 height 11
radio input "true"
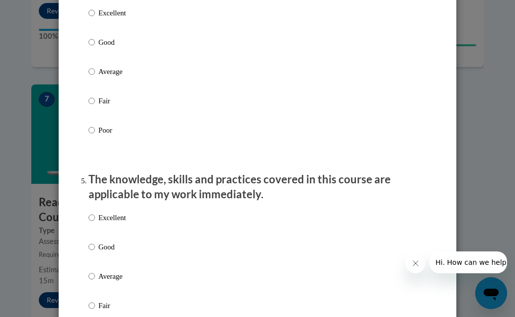
scroll to position [780, 0]
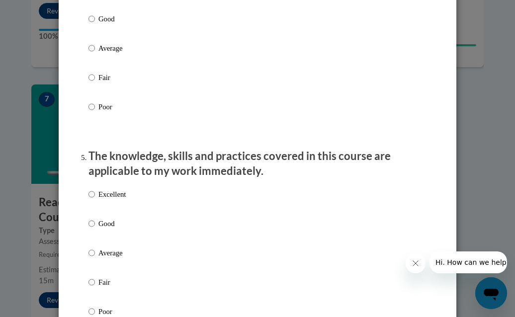
click at [109, 24] on p "Good" at bounding box center [111, 18] width 27 height 11
click at [95, 24] on input "Good" at bounding box center [91, 18] width 6 height 11
radio input "true"
click at [110, 229] on p "Good" at bounding box center [111, 223] width 27 height 11
click at [95, 229] on input "Good" at bounding box center [91, 223] width 6 height 11
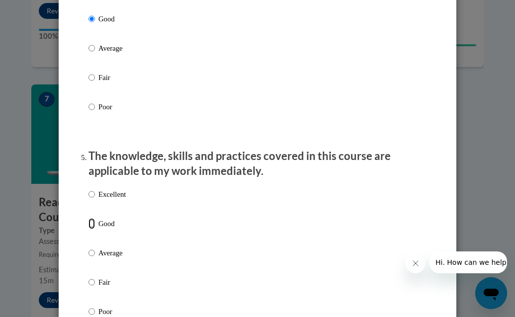
radio input "true"
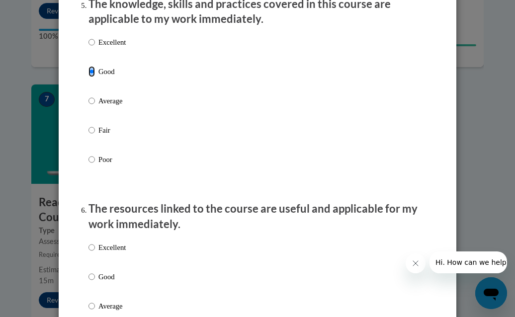
scroll to position [938, 0]
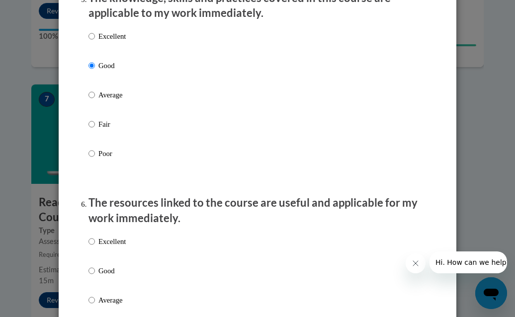
click at [102, 276] on p "Good" at bounding box center [111, 270] width 27 height 11
click at [95, 276] on input "Good" at bounding box center [91, 270] width 6 height 11
radio input "true"
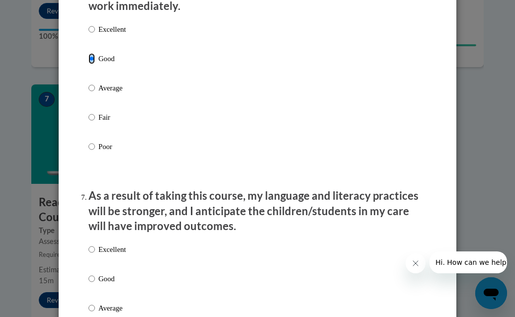
scroll to position [1153, 0]
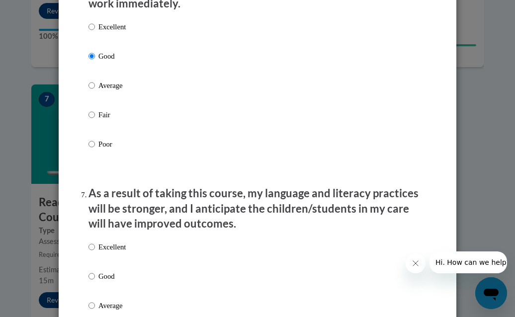
click at [98, 282] on p "Good" at bounding box center [111, 276] width 27 height 11
click at [95, 282] on input "Good" at bounding box center [91, 276] width 6 height 11
radio input "true"
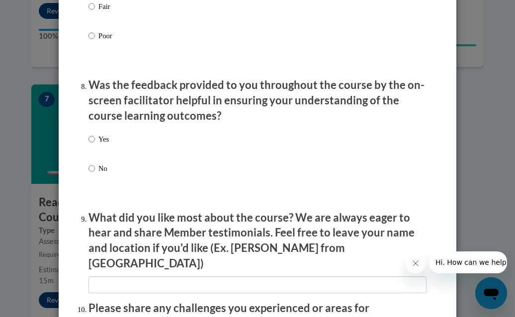
scroll to position [1485, 0]
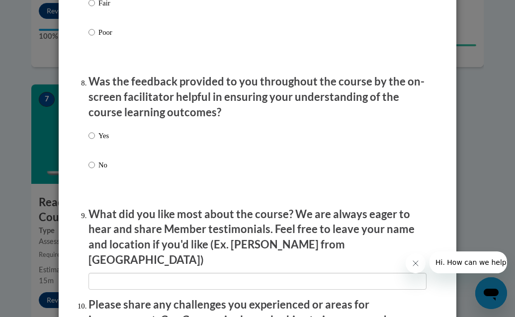
click at [98, 157] on label "Yes" at bounding box center [98, 143] width 20 height 27
click at [95, 141] on input "Yes" at bounding box center [91, 135] width 6 height 11
radio input "true"
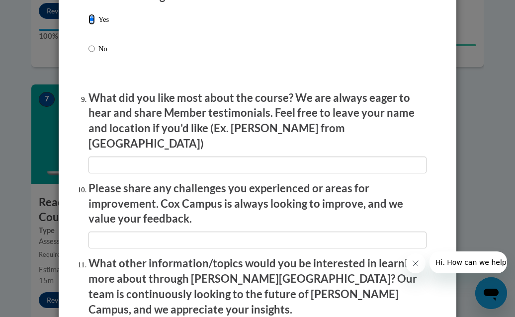
scroll to position [1750, 0]
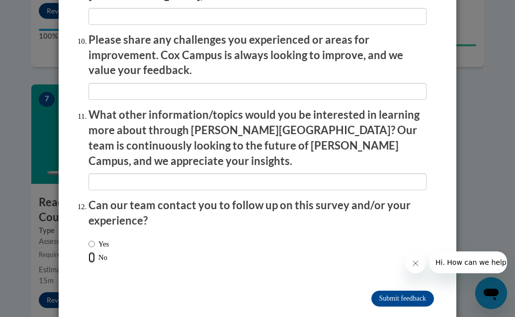
click at [88, 252] on input "No" at bounding box center [91, 257] width 6 height 11
radio input "true"
click at [391, 291] on input "Submit feedback" at bounding box center [402, 299] width 63 height 16
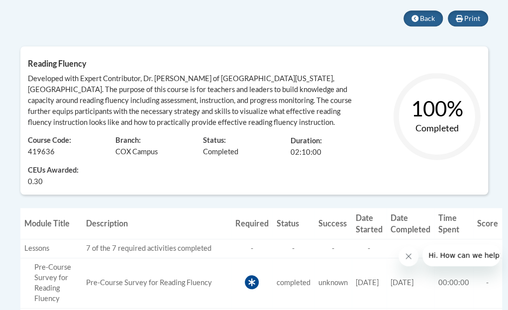
scroll to position [212, 0]
drag, startPoint x: 457, startPoint y: 20, endPoint x: 477, endPoint y: 275, distance: 255.8
click at [457, 20] on icon at bounding box center [458, 17] width 7 height 7
click at [458, 13] on button "Print" at bounding box center [467, 18] width 40 height 16
